Goal: Register for event/course

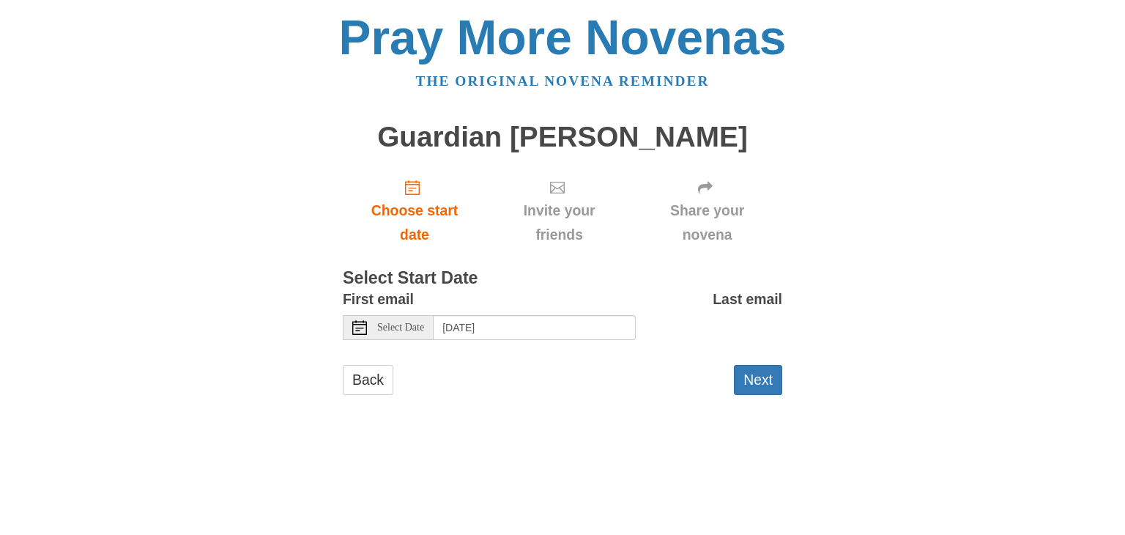
click at [694, 351] on div "Last email" at bounding box center [709, 319] width 146 height 64
click at [413, 195] on icon "Choose start date" at bounding box center [412, 187] width 15 height 15
click at [415, 247] on span "Choose start date" at bounding box center [414, 222] width 114 height 48
click at [419, 195] on icon "Choose start date" at bounding box center [412, 187] width 15 height 15
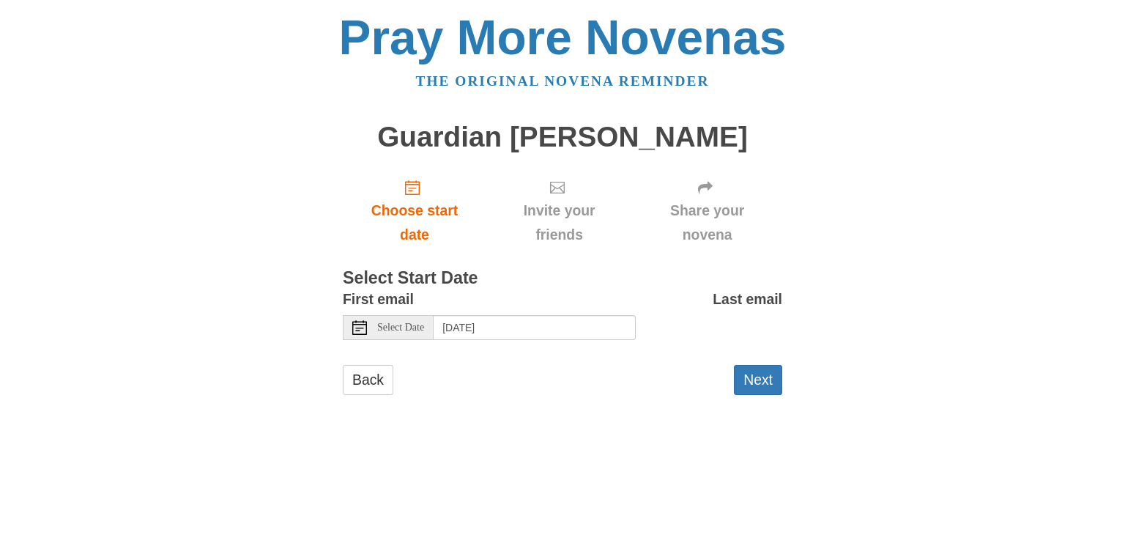
click at [404, 333] on span "Select Date" at bounding box center [400, 327] width 47 height 10
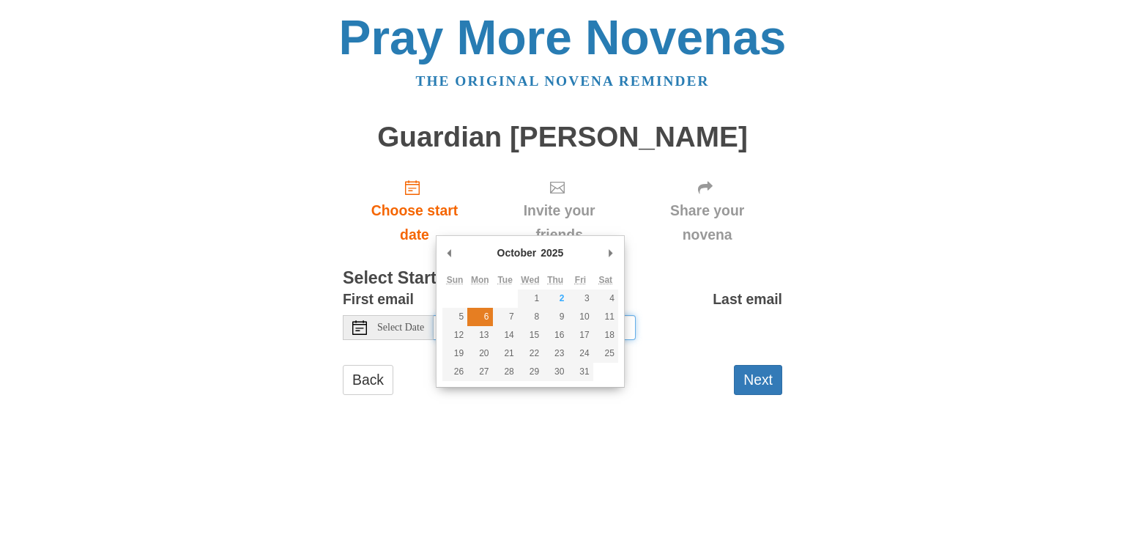
type input "[DATE]"
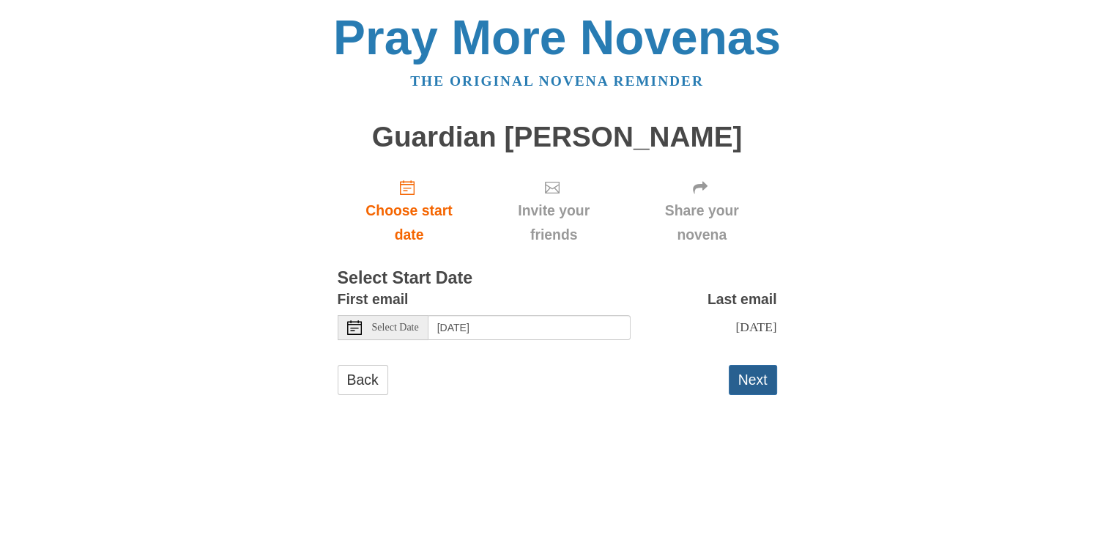
click at [746, 395] on button "Next" at bounding box center [753, 380] width 48 height 30
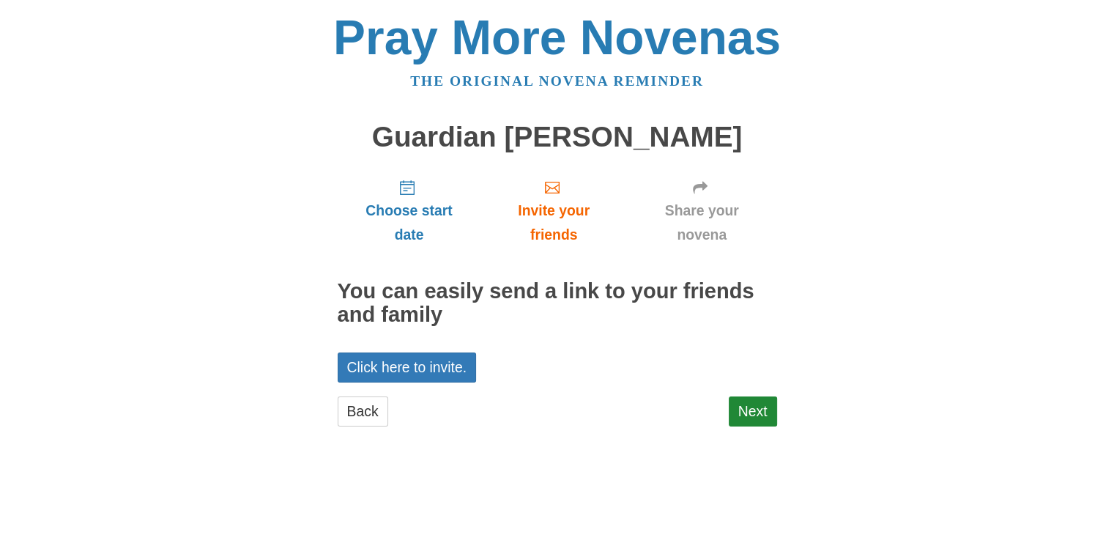
scroll to position [42, 0]
click at [738, 426] on link "Next" at bounding box center [753, 411] width 48 height 30
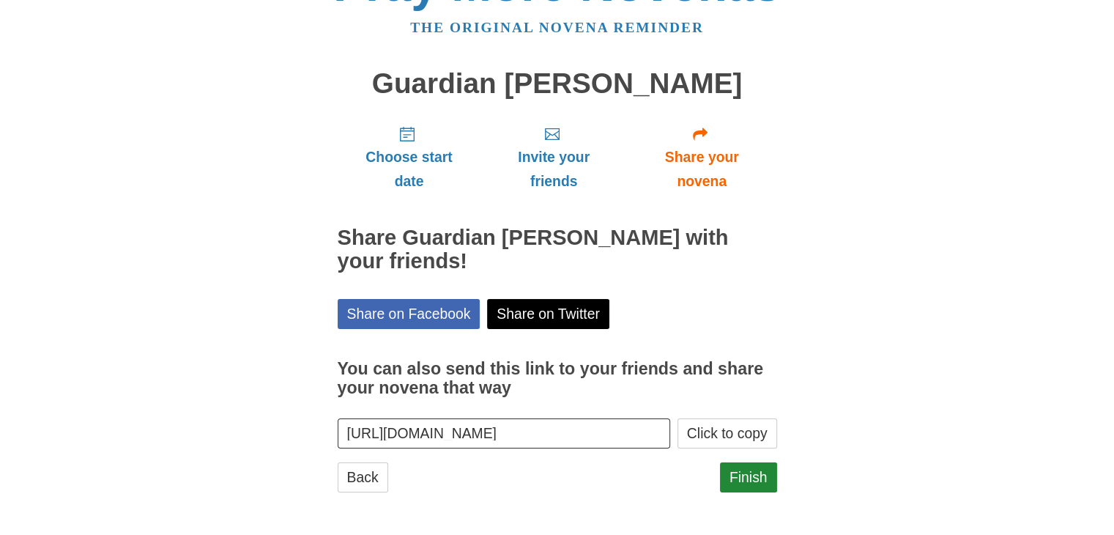
scroll to position [188, 0]
click at [753, 475] on link "Finish" at bounding box center [748, 477] width 57 height 30
